Goal: Task Accomplishment & Management: Use online tool/utility

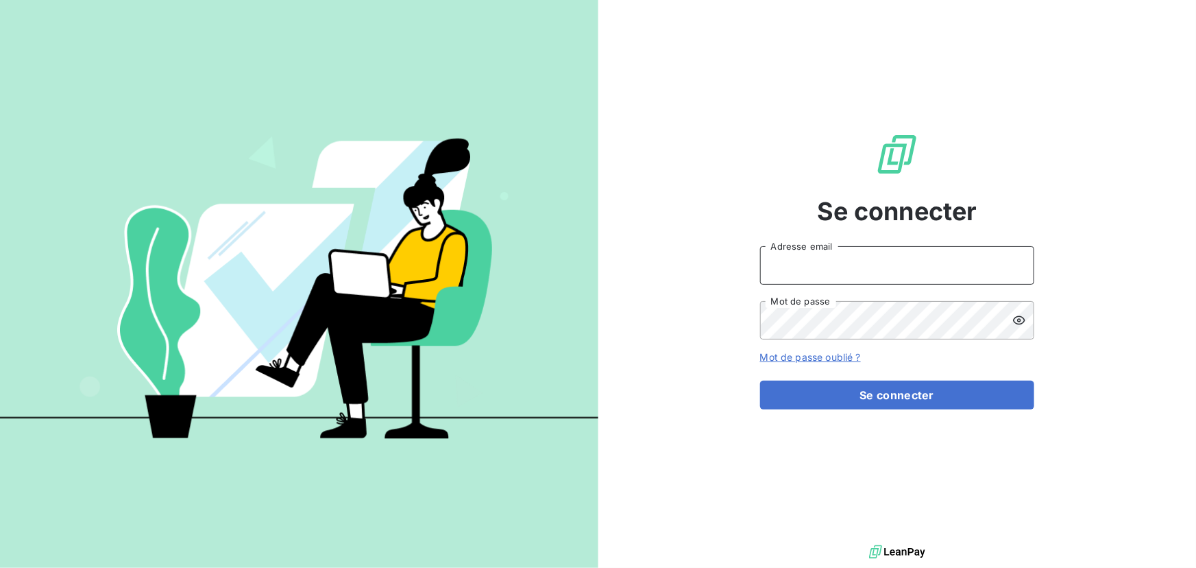
type input "[EMAIL_ADDRESS][DOMAIN_NAME]"
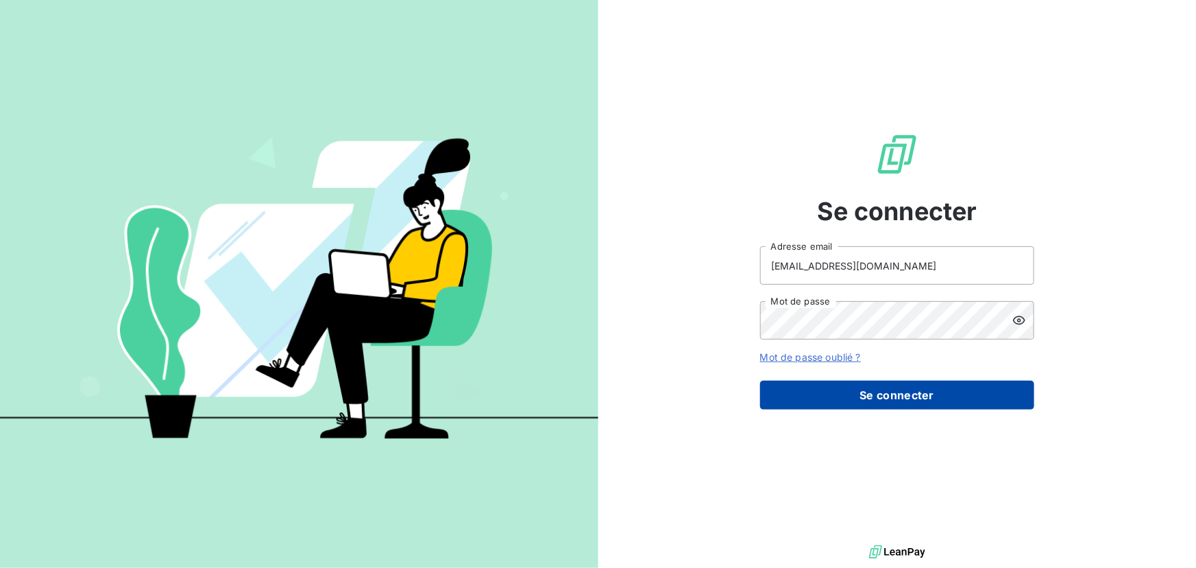
click at [919, 387] on button "Se connecter" at bounding box center [897, 395] width 274 height 29
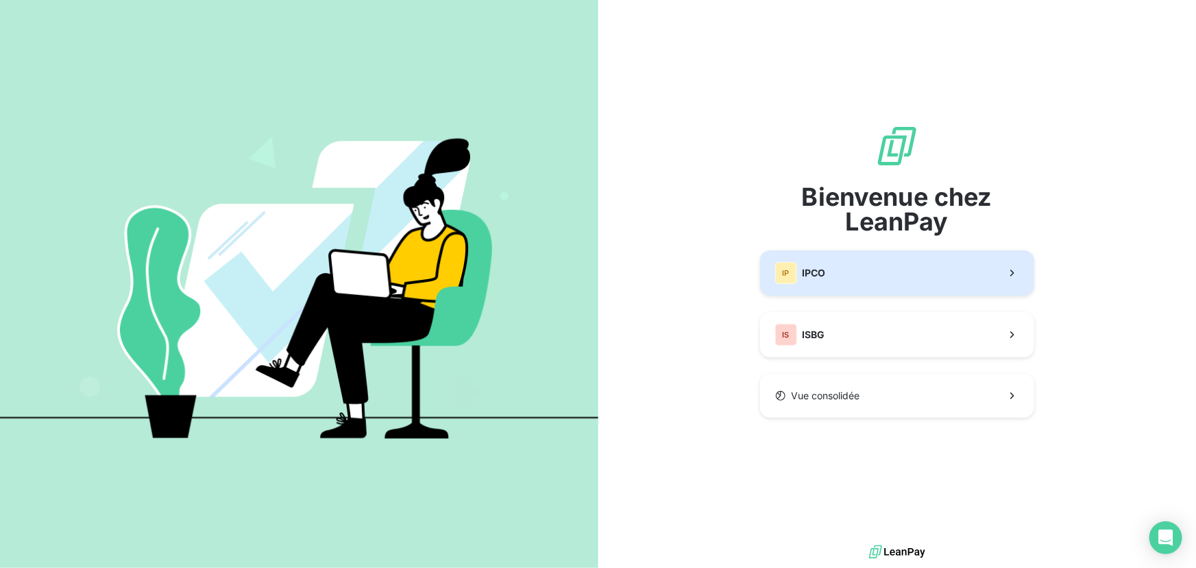
click at [929, 261] on button "IP IPCO" at bounding box center [897, 272] width 274 height 45
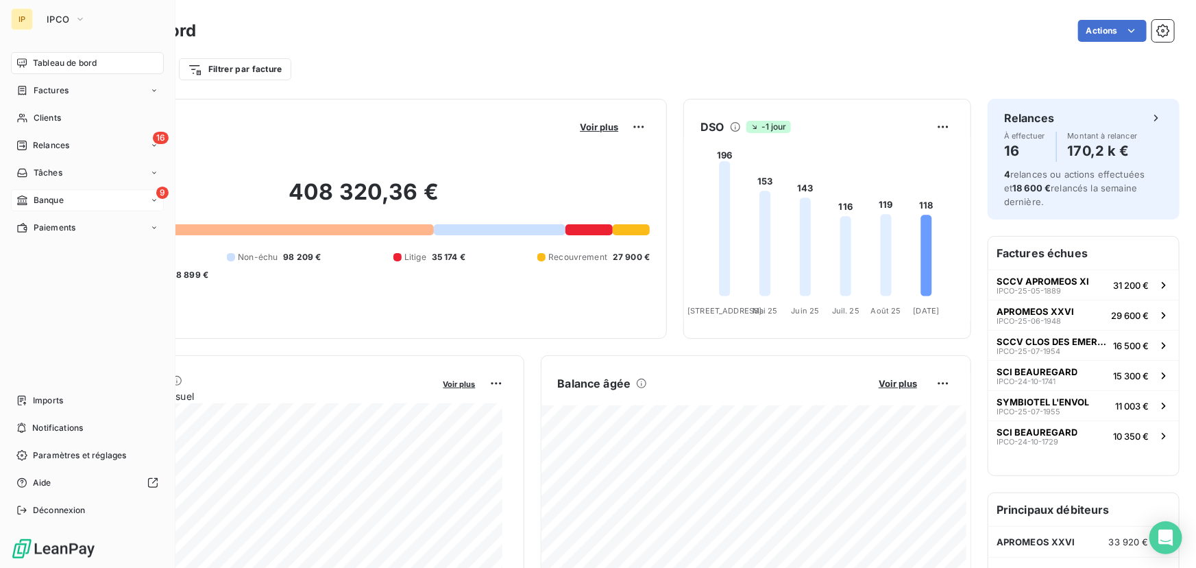
click at [75, 197] on div "9 Banque" at bounding box center [87, 200] width 153 height 22
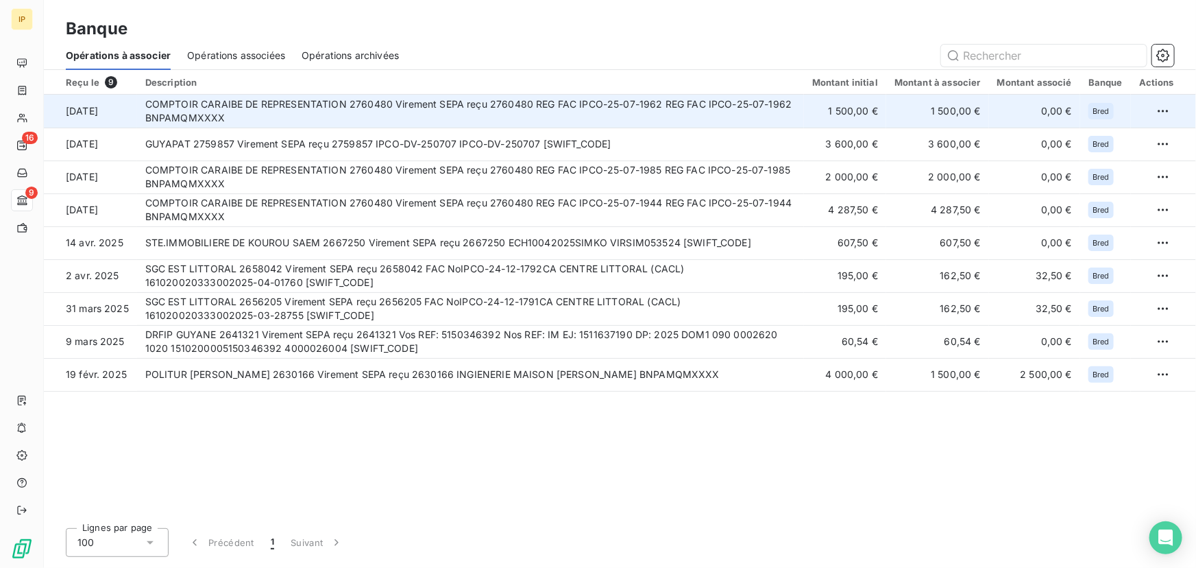
click at [526, 103] on td "COMPTOIR CARAIBE DE REPRESENTATION 2760480 Virement SEPA reçu 2760480 REG FAC I…" at bounding box center [470, 111] width 667 height 33
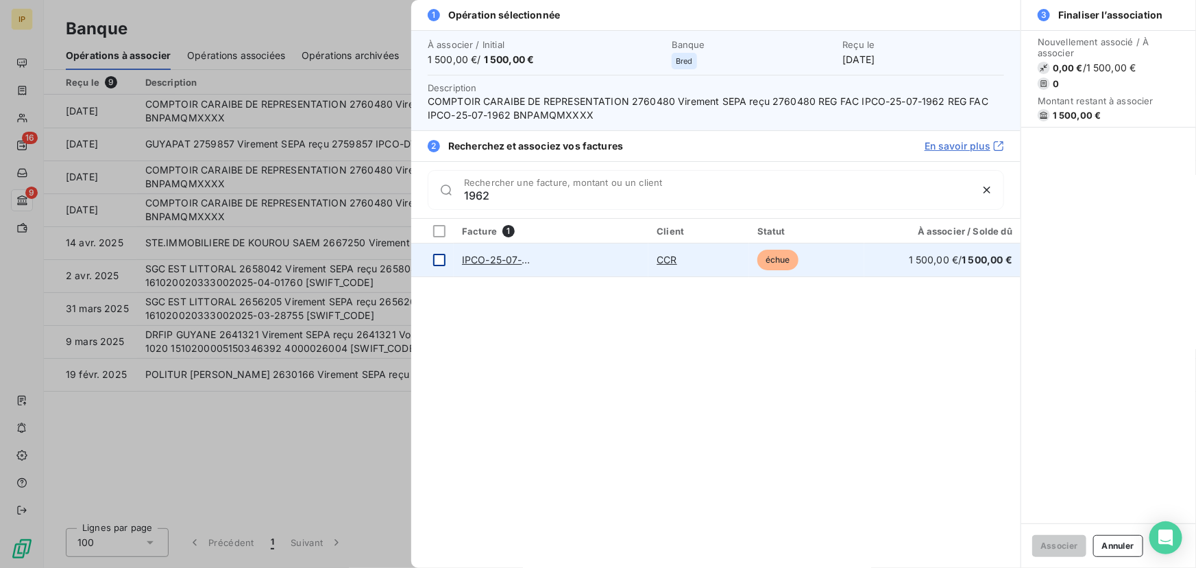
type input "1962"
click at [438, 260] on div at bounding box center [439, 260] width 12 height 12
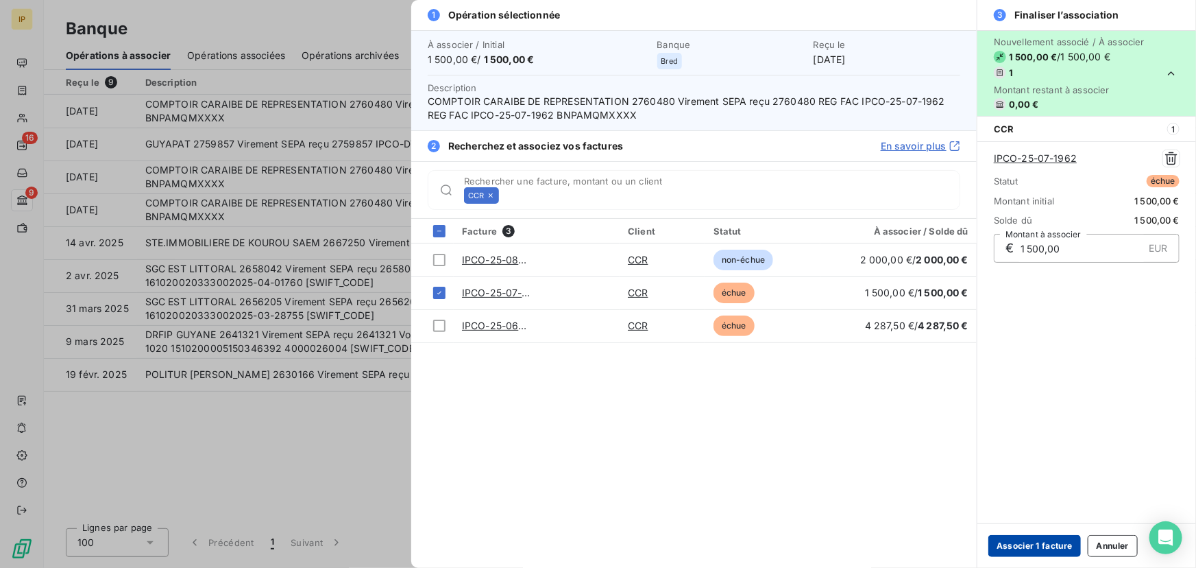
click at [1033, 544] on button "Associer 1 facture" at bounding box center [1035, 546] width 93 height 22
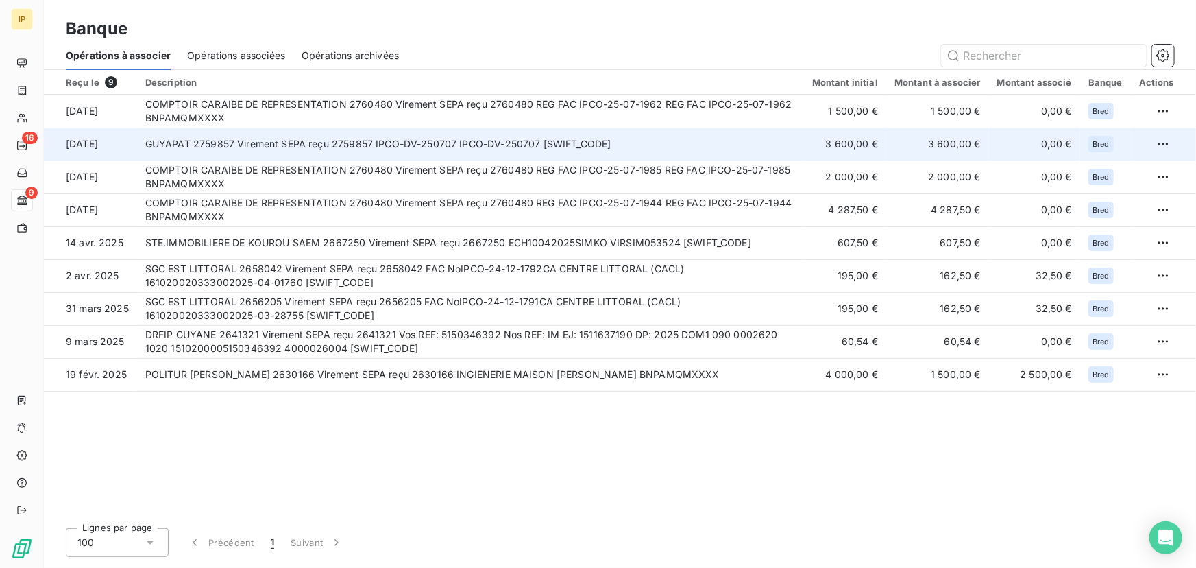
click at [536, 138] on td "GUYAPAT 2759857 Virement SEPA reçu 2759857 IPCO-DV-250707 IPCO-DV-250707 [SWIFT…" at bounding box center [470, 144] width 667 height 33
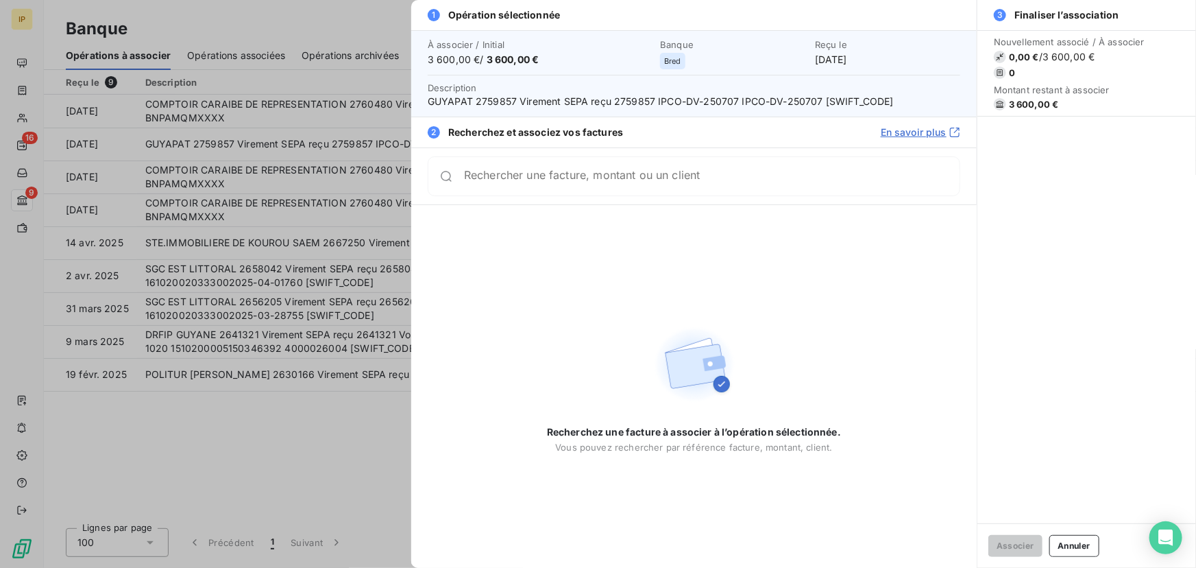
click at [679, 175] on input "Rechercher une facture, montant ou un client" at bounding box center [712, 176] width 496 height 14
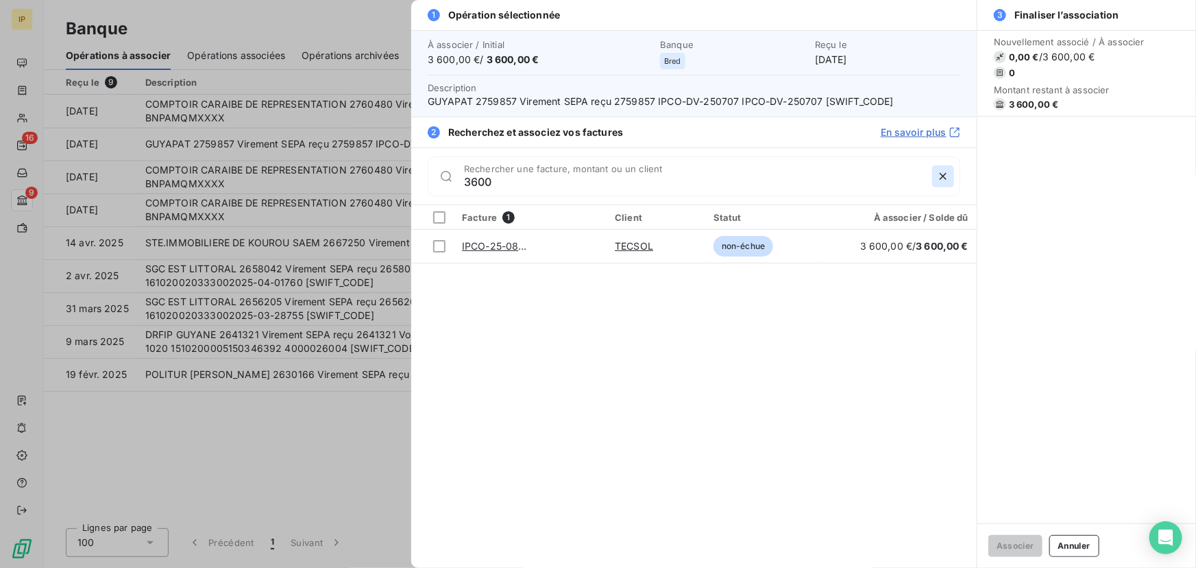
type input "3600"
click at [945, 178] on icon "button" at bounding box center [943, 176] width 7 height 7
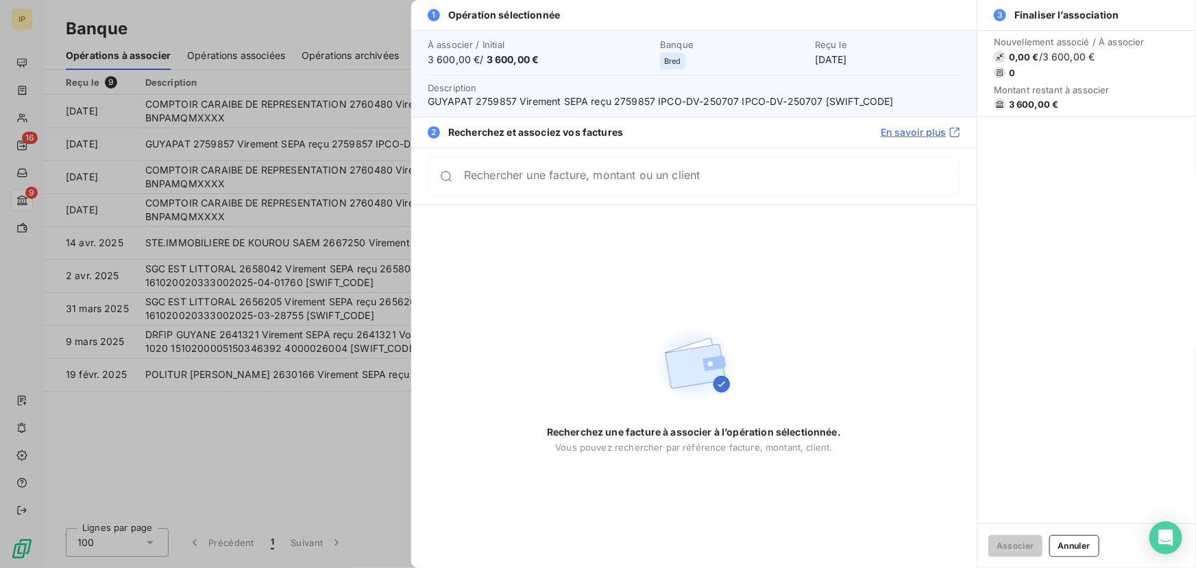
click at [297, 424] on div at bounding box center [598, 284] width 1196 height 568
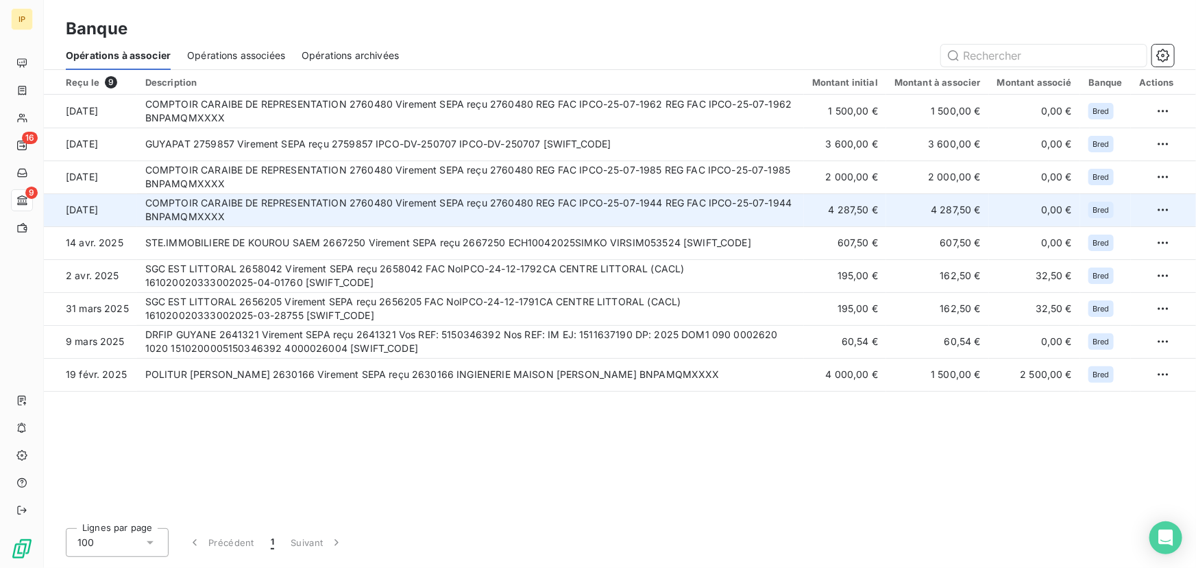
click at [248, 206] on td "COMPTOIR CARAIBE DE REPRESENTATION 2760480 Virement SEPA reçu 2760480 REG FAC I…" at bounding box center [470, 209] width 667 height 33
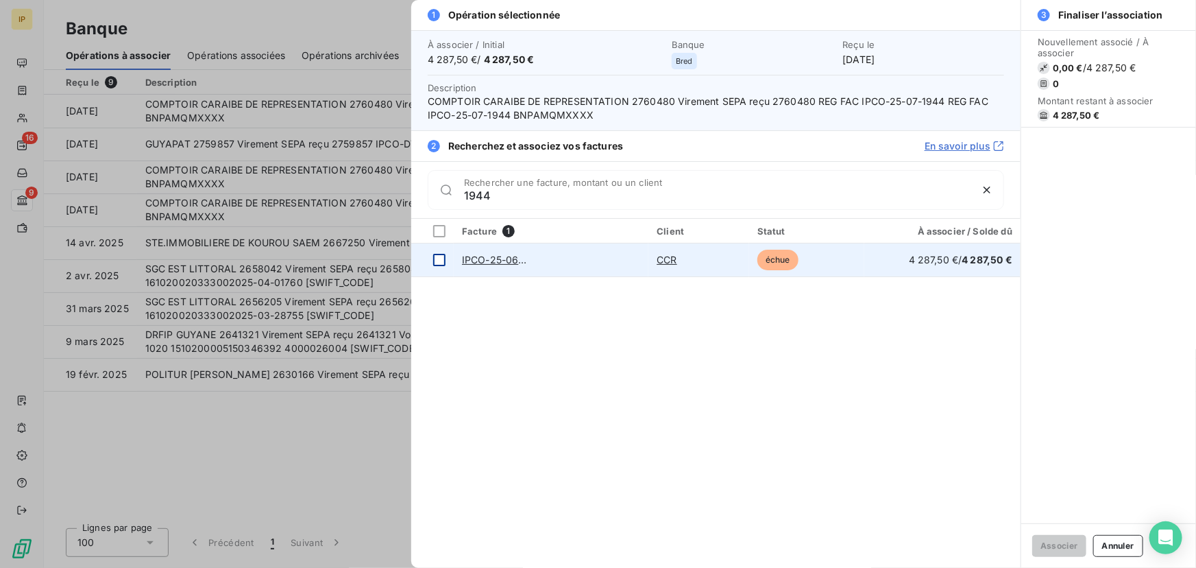
type input "1944"
click at [437, 258] on div at bounding box center [439, 260] width 12 height 12
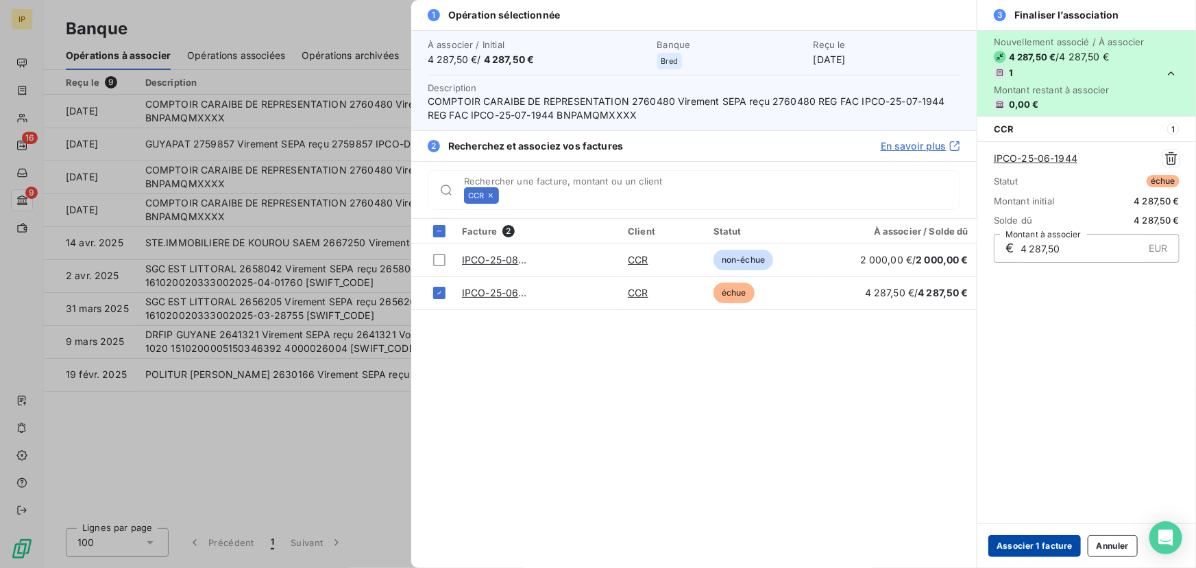
click at [1041, 546] on button "Associer 1 facture" at bounding box center [1035, 546] width 93 height 22
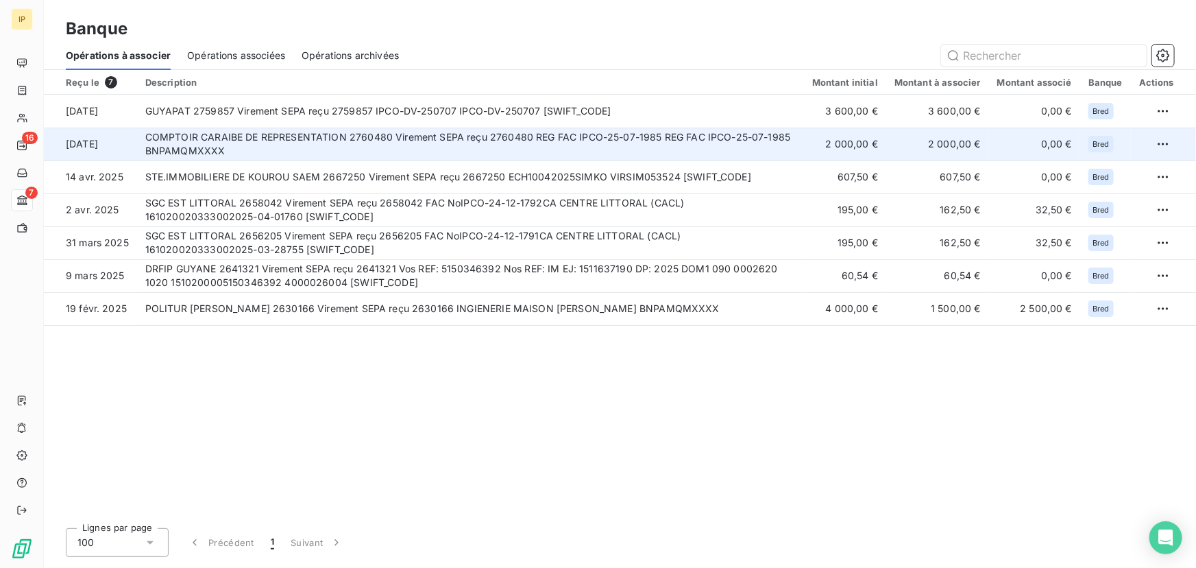
click at [480, 152] on td "COMPTOIR CARAIBE DE REPRESENTATION 2760480 Virement SEPA reçu 2760480 REG FAC I…" at bounding box center [470, 144] width 667 height 33
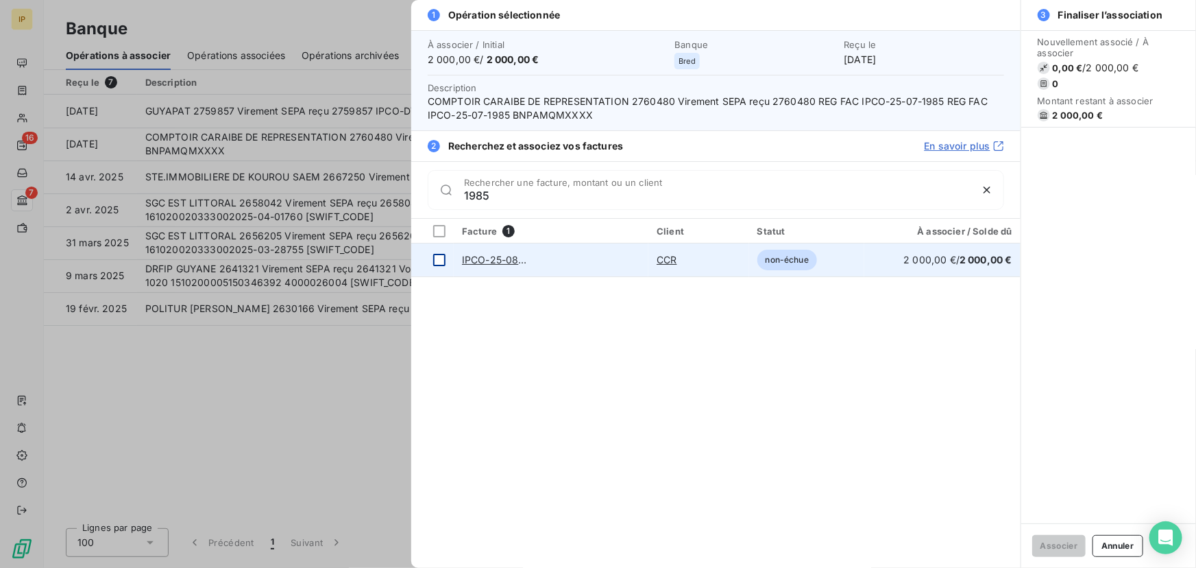
type input "1985"
click at [437, 258] on div at bounding box center [439, 260] width 12 height 12
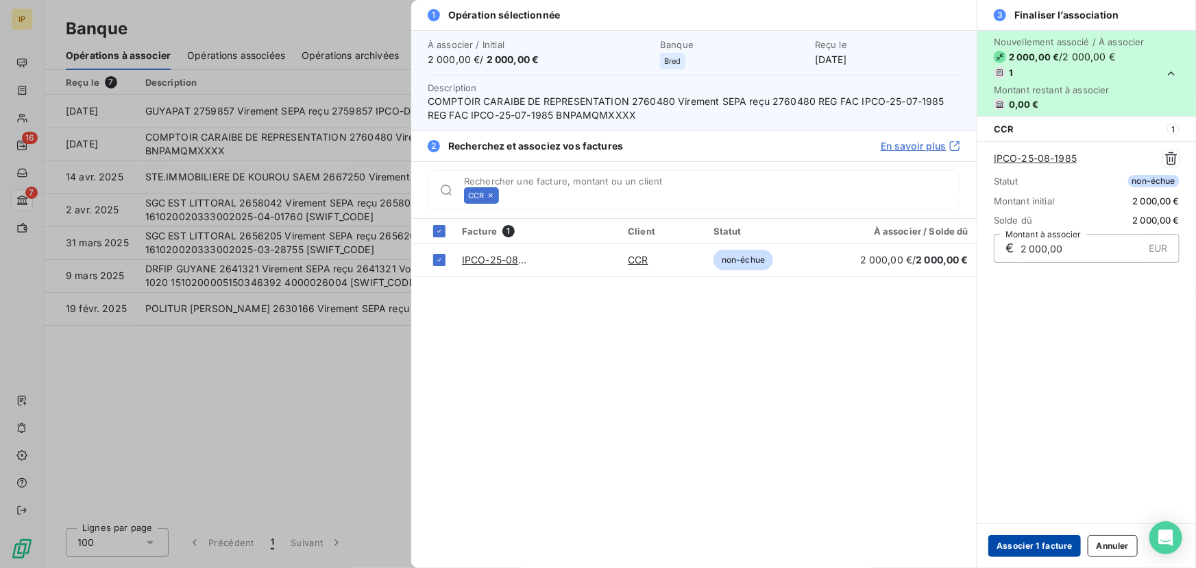
click at [1015, 542] on button "Associer 1 facture" at bounding box center [1035, 546] width 93 height 22
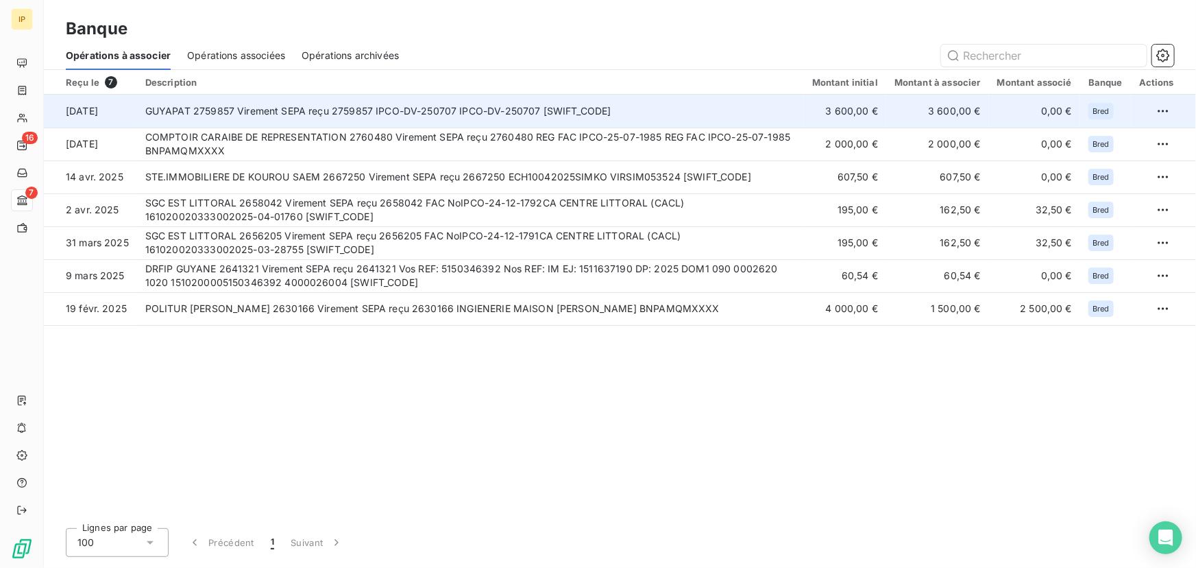
click at [503, 103] on td "GUYAPAT 2759857 Virement SEPA reçu 2759857 IPCO-DV-250707 IPCO-DV-250707 [SWIFT…" at bounding box center [470, 111] width 667 height 33
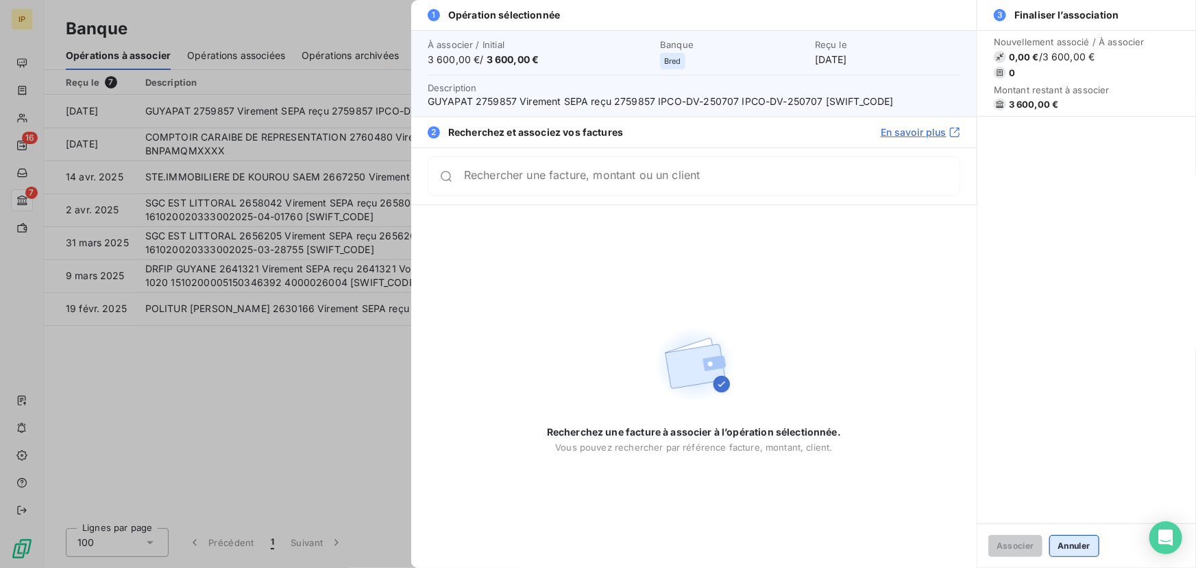
click at [1085, 543] on button "Annuler" at bounding box center [1075, 546] width 50 height 22
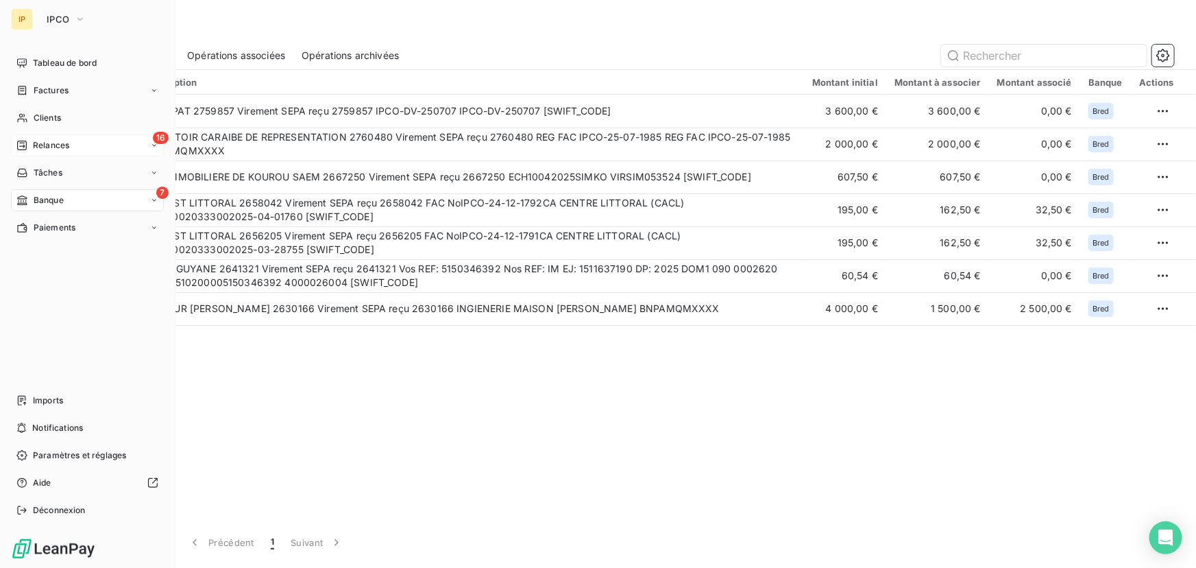
click at [82, 150] on div "16 Relances" at bounding box center [87, 145] width 153 height 22
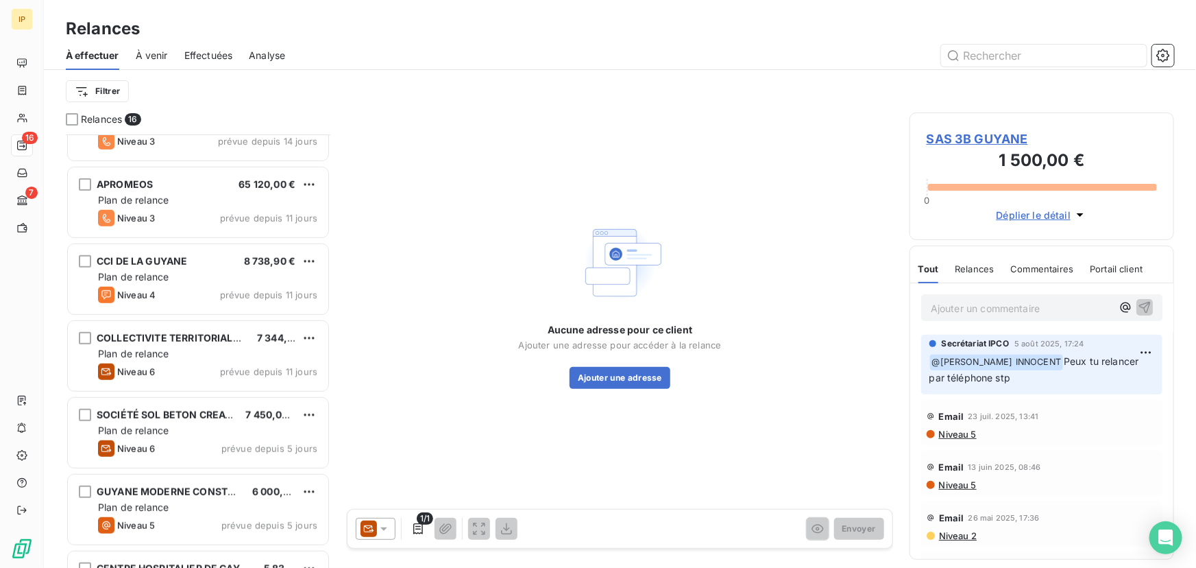
scroll to position [422, 0]
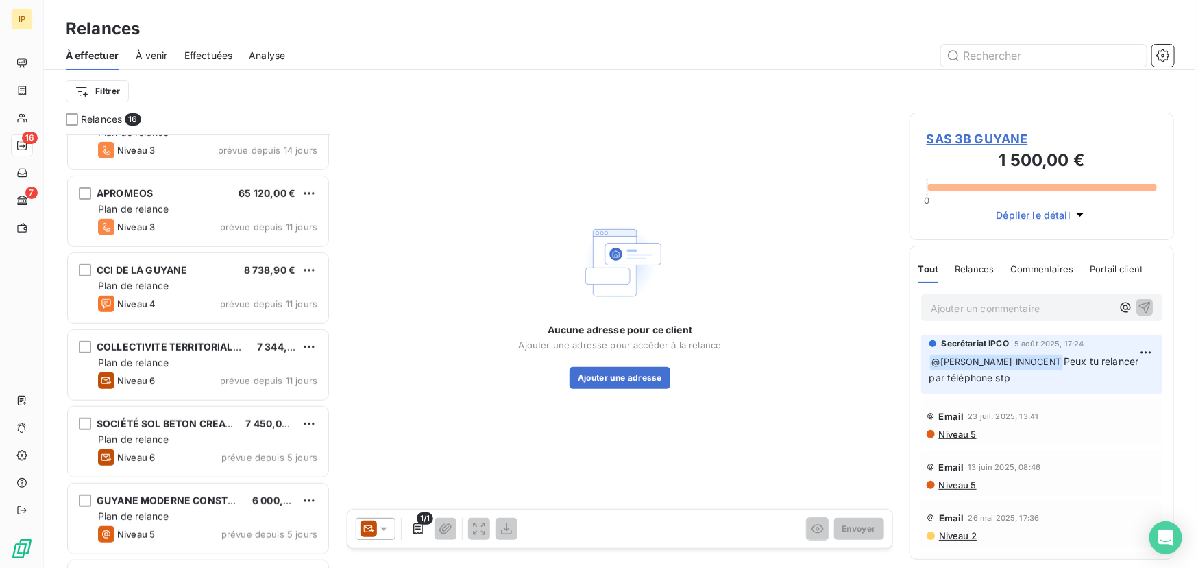
click at [150, 49] on span "À venir" at bounding box center [152, 56] width 32 height 14
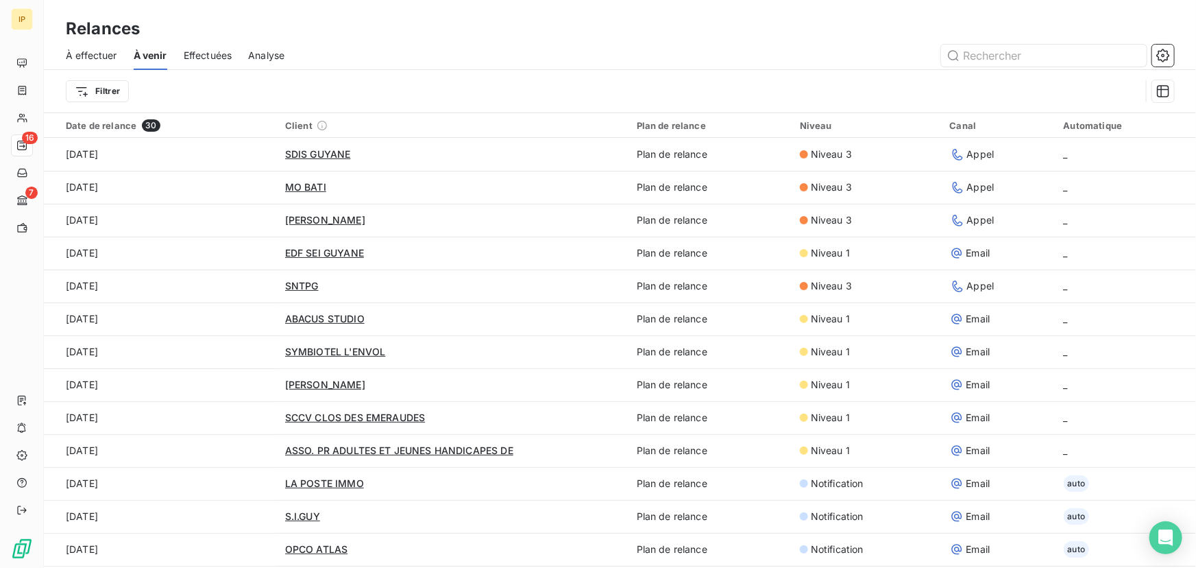
click at [206, 60] on span "Effectuées" at bounding box center [208, 56] width 49 height 14
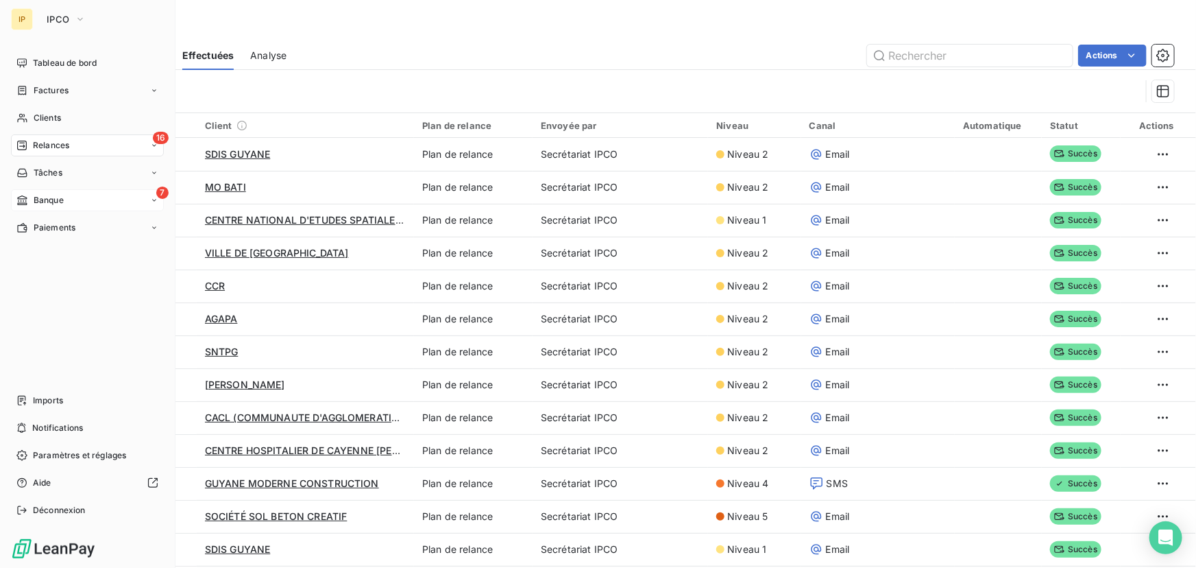
click at [48, 204] on span "Banque" at bounding box center [49, 200] width 30 height 12
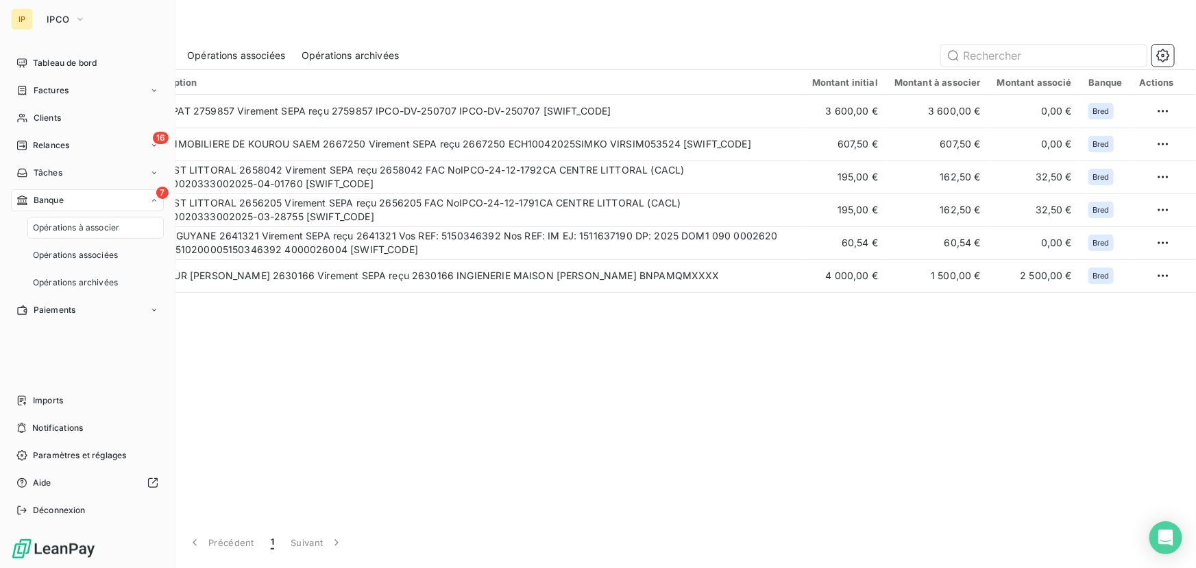
click at [48, 203] on span "Banque" at bounding box center [49, 200] width 30 height 12
click at [58, 178] on span "Tâches" at bounding box center [48, 173] width 29 height 12
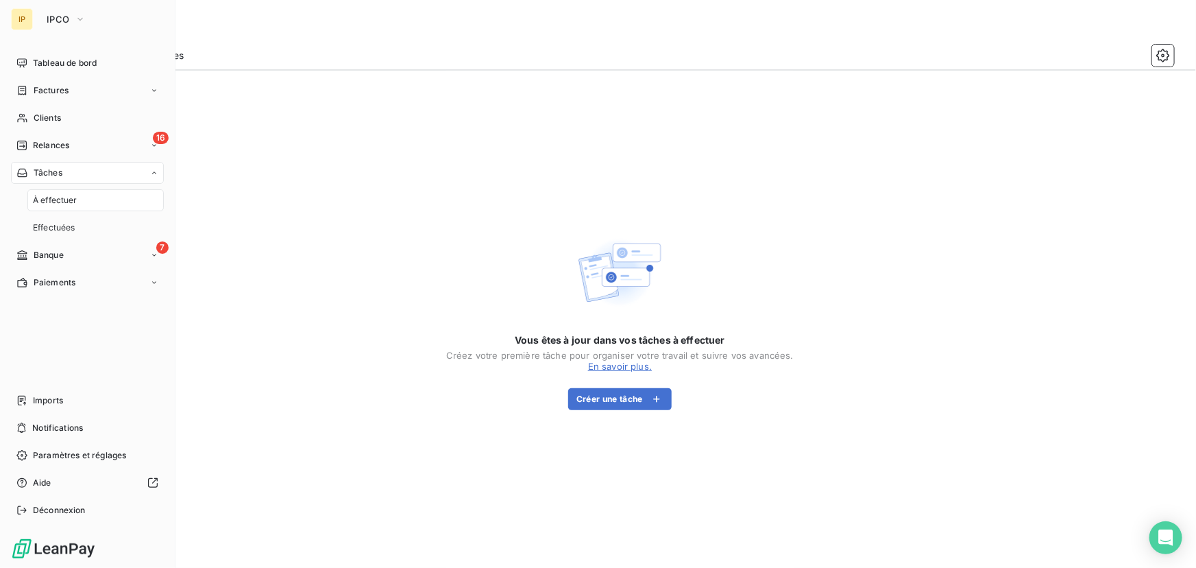
click at [60, 173] on span "Tâches" at bounding box center [48, 173] width 29 height 12
click at [37, 394] on span "Imports" at bounding box center [48, 400] width 30 height 12
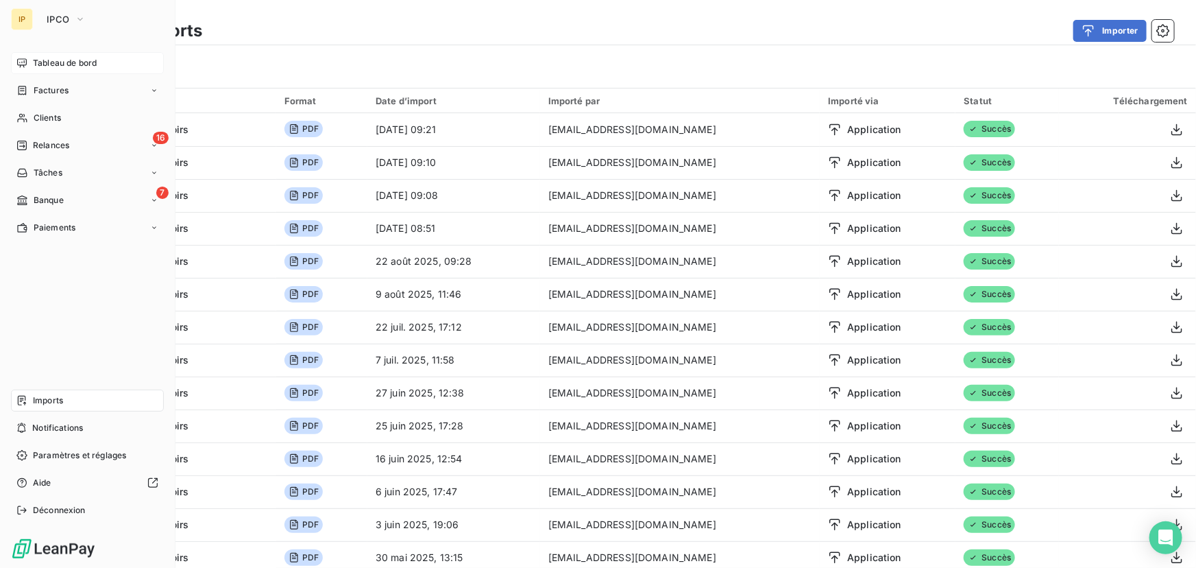
click at [32, 64] on div "Tableau de bord" at bounding box center [87, 63] width 153 height 22
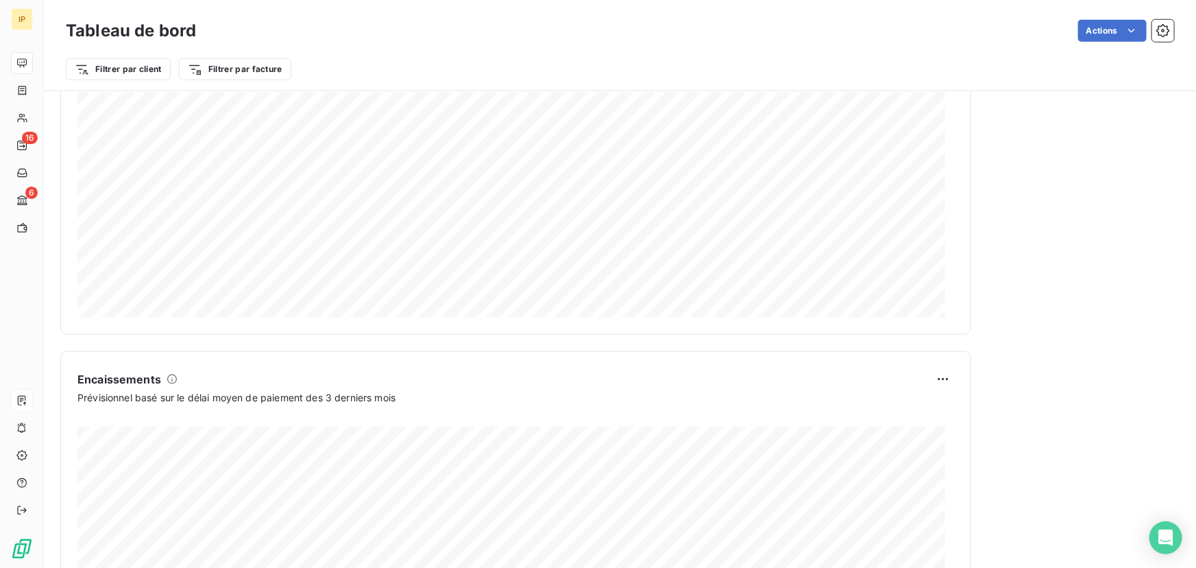
scroll to position [644, 0]
